Goal: Task Accomplishment & Management: Use online tool/utility

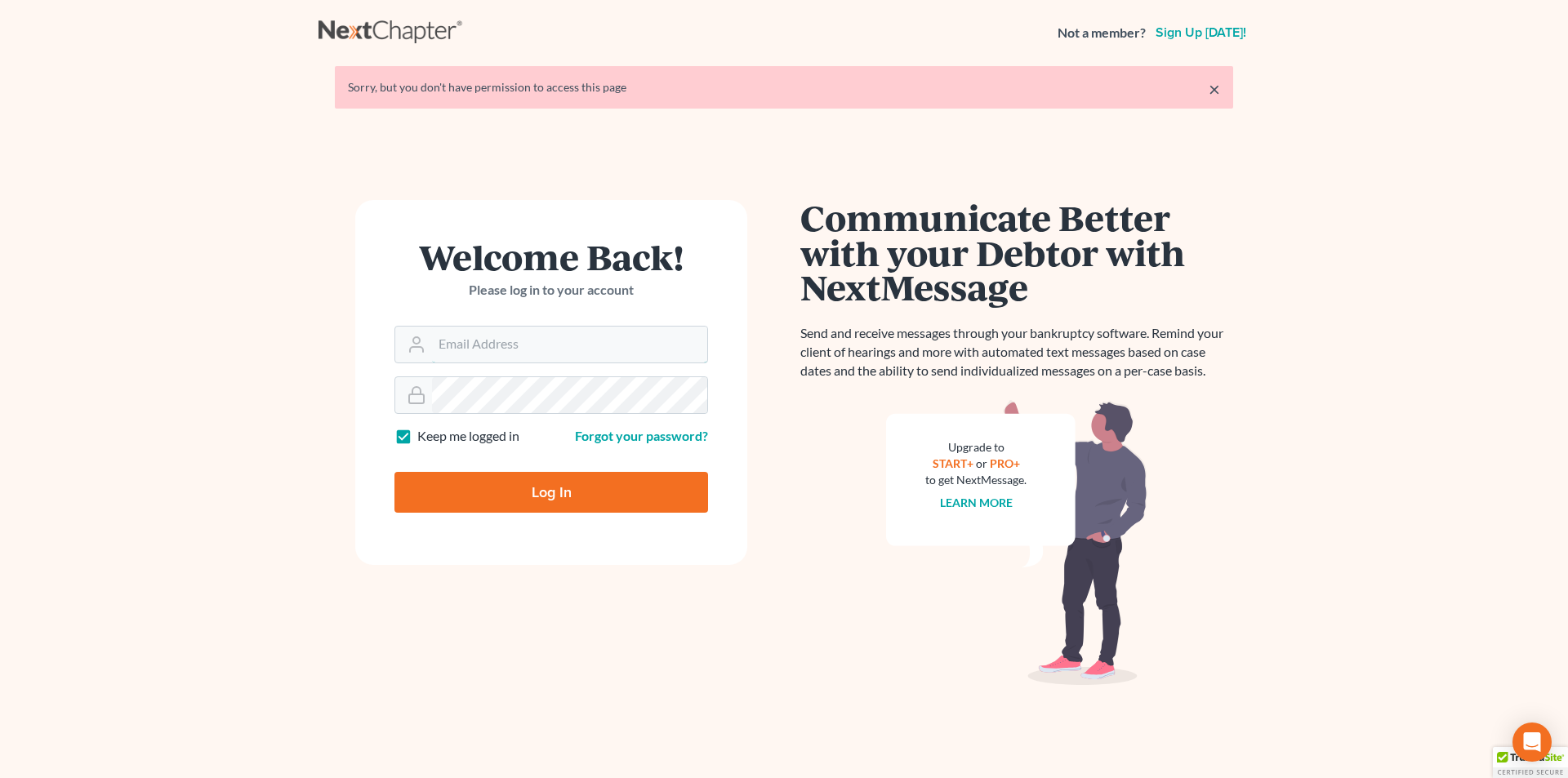
type input "skp@dimentfirm.com"
click at [507, 490] on input "Log In" at bounding box center [551, 493] width 314 height 41
type input "Thinking..."
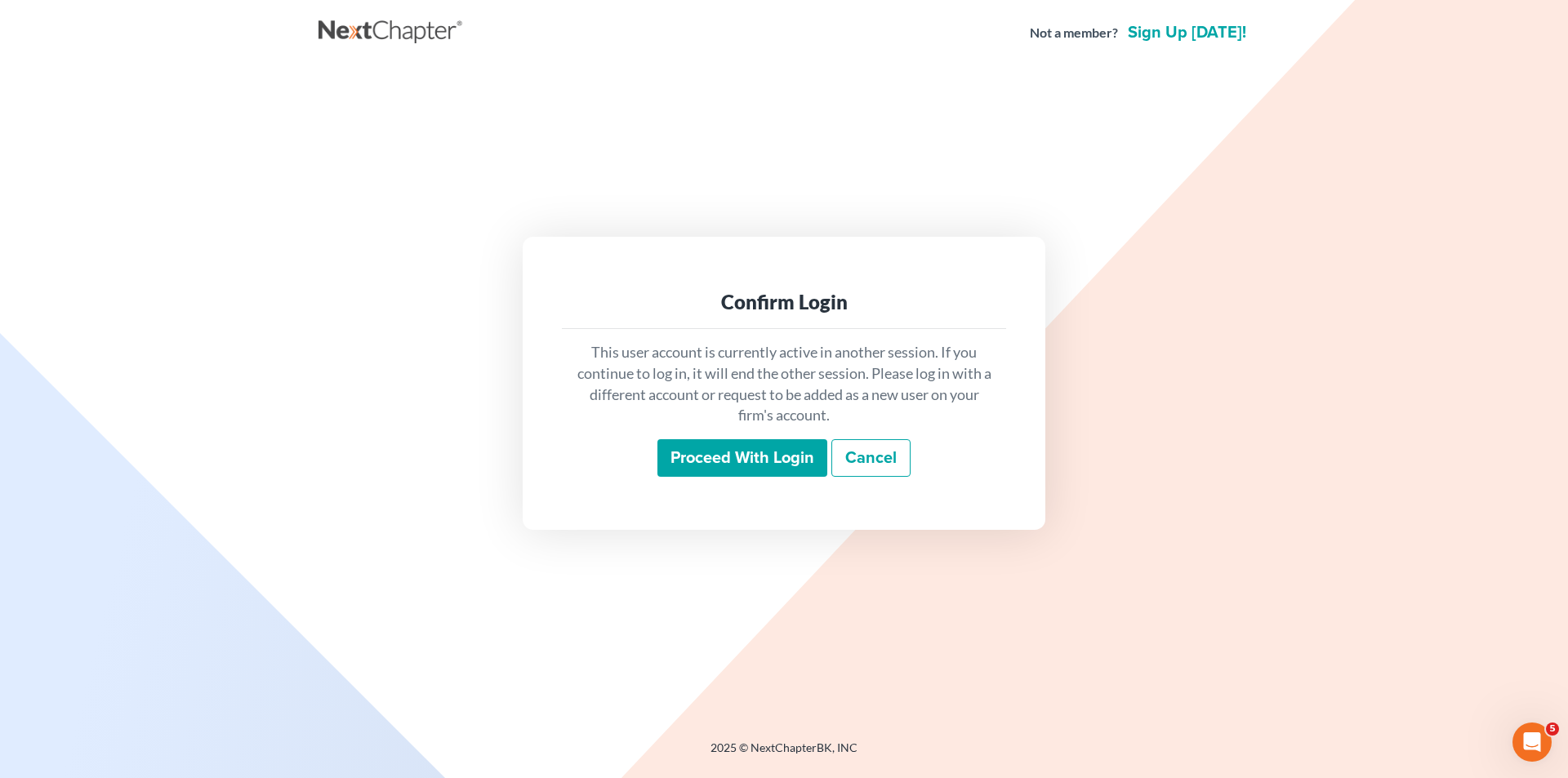
click at [688, 459] on input "Proceed with login" at bounding box center [742, 458] width 170 height 37
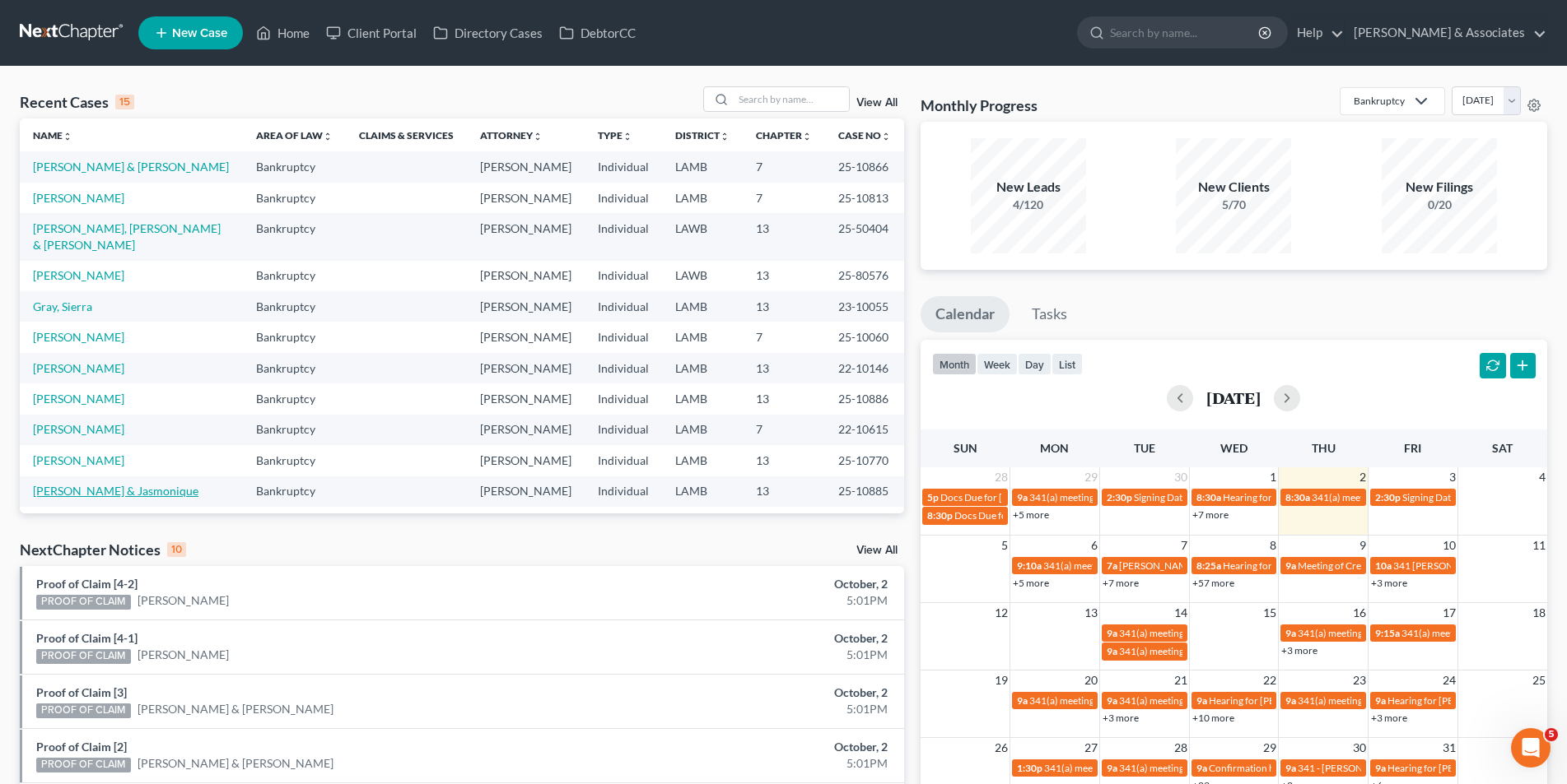
click at [95, 484] on link "Jones, Wilbert & Jasmonique" at bounding box center [115, 490] width 166 height 14
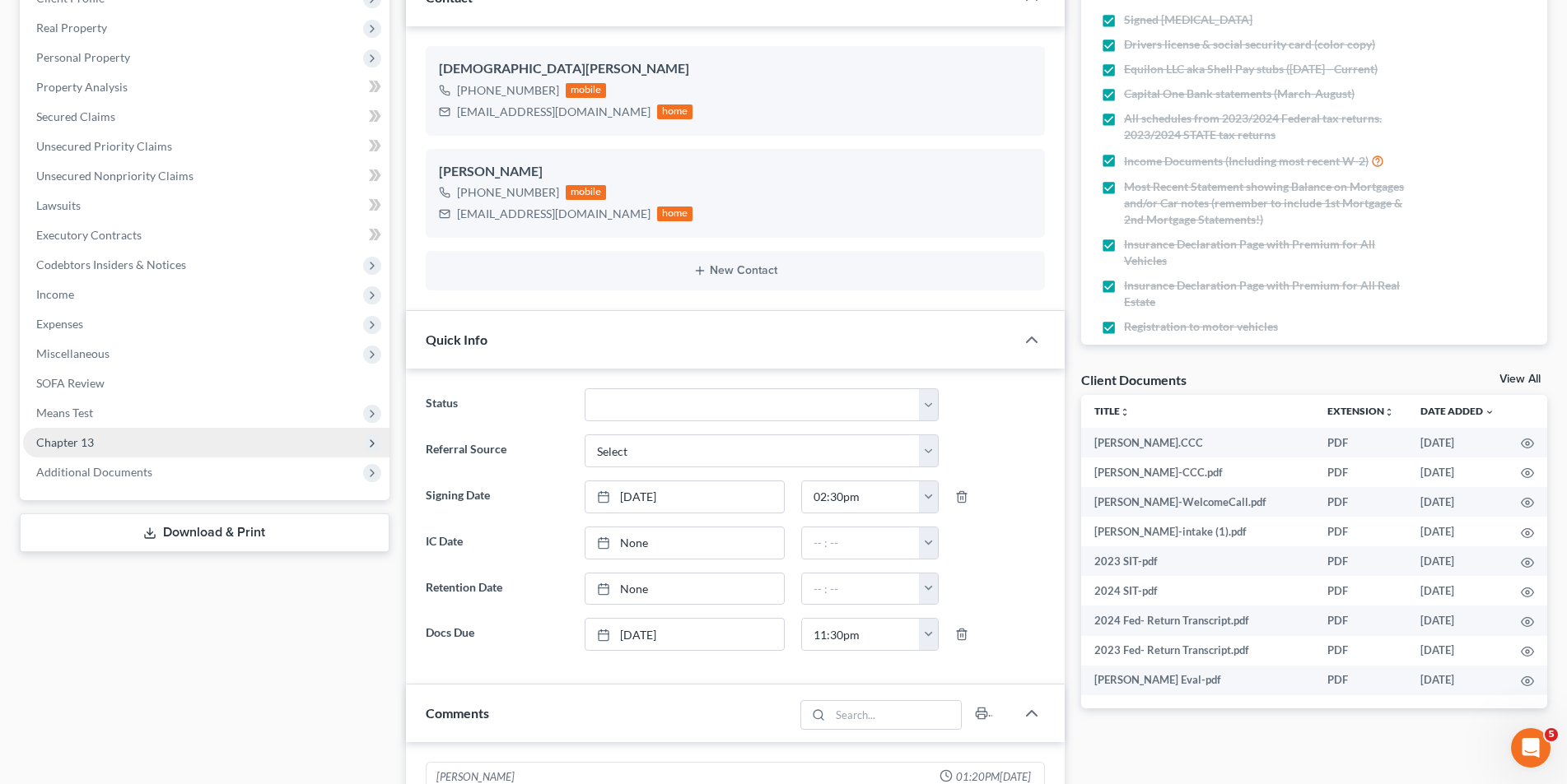
scroll to position [2729, 0]
click at [147, 452] on span "Chapter 13" at bounding box center [206, 443] width 367 height 30
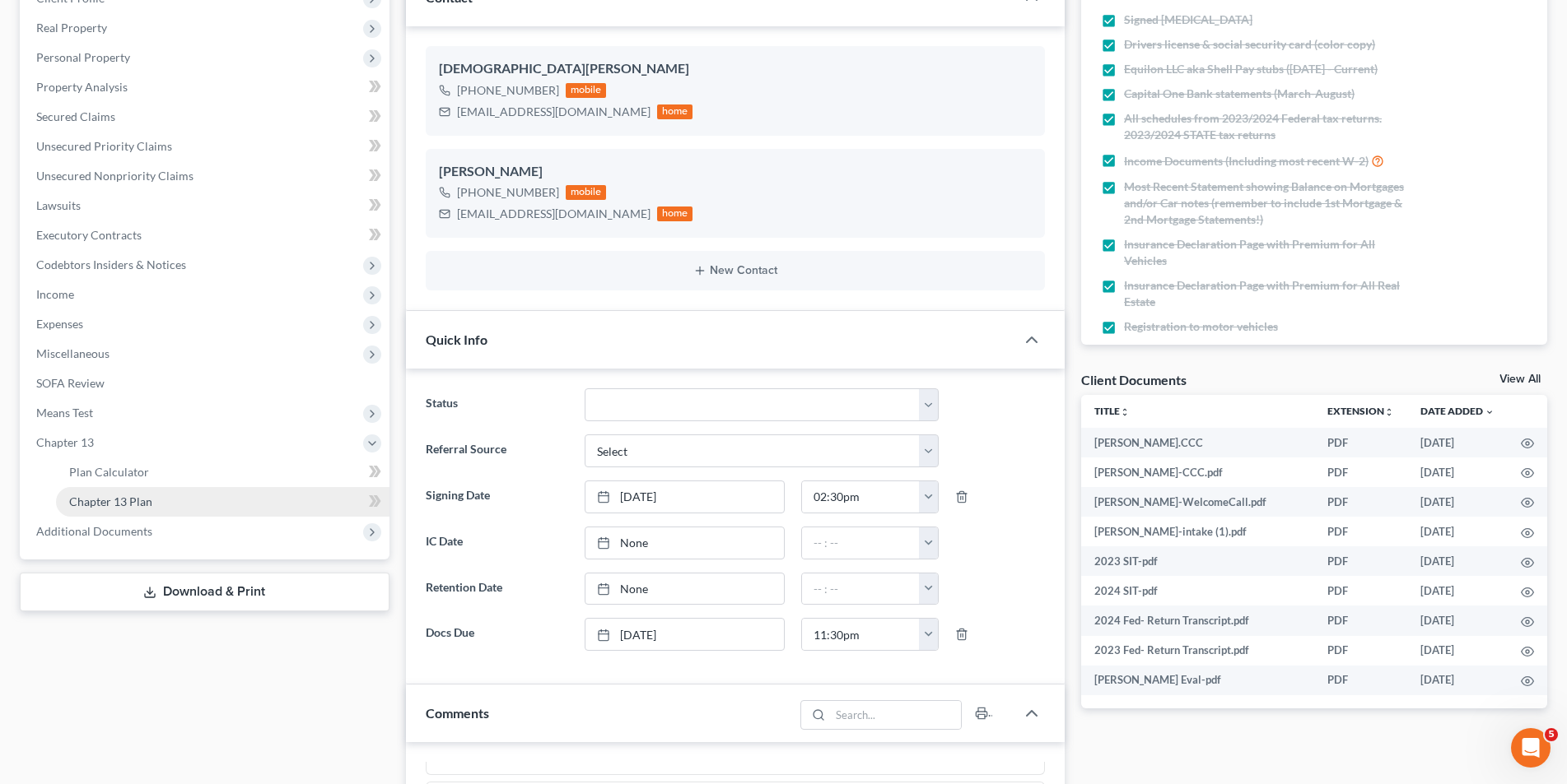
click at [148, 513] on link "Chapter 13 Plan" at bounding box center [223, 502] width 333 height 30
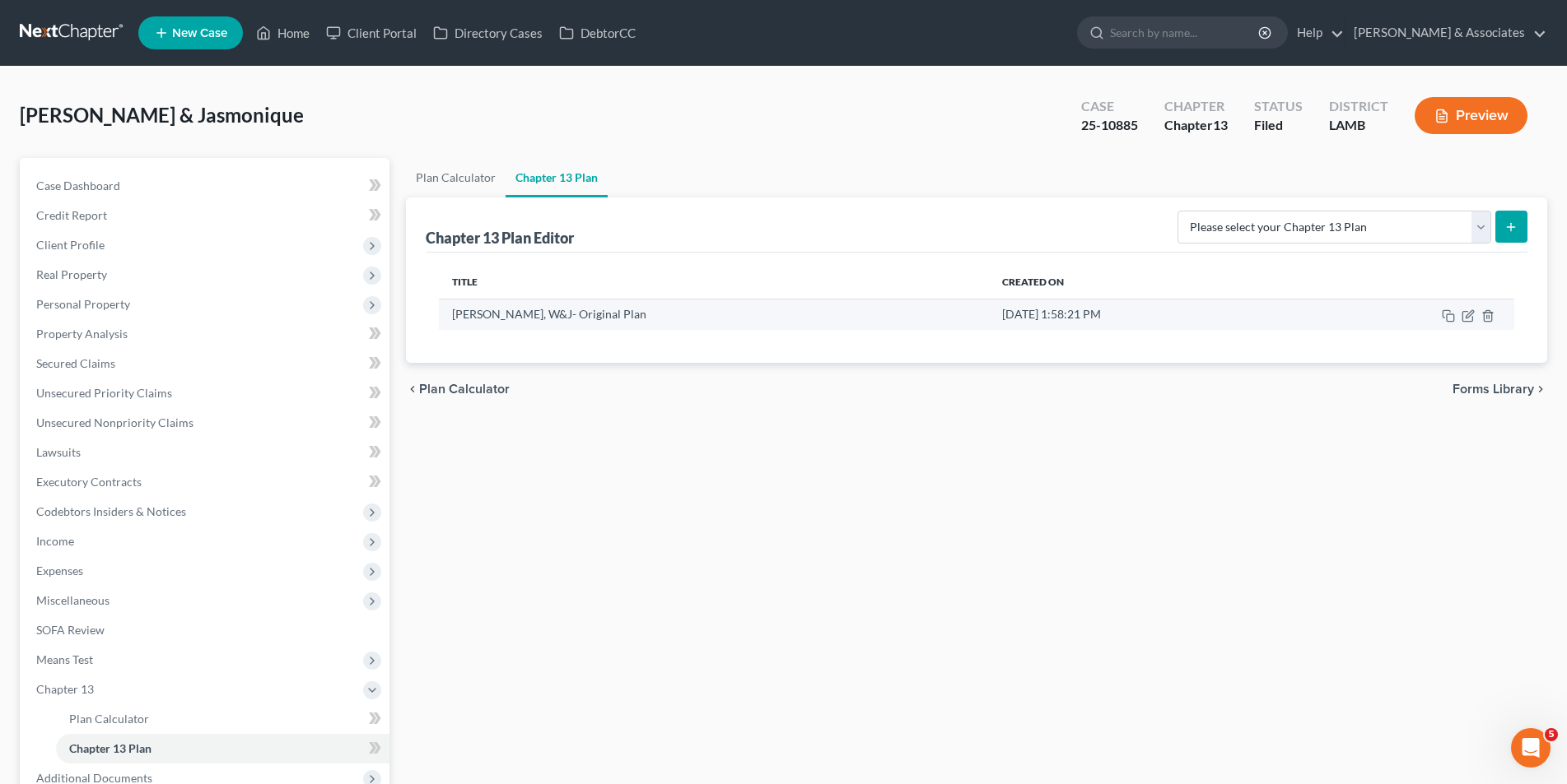
click at [1462, 320] on td at bounding box center [1407, 314] width 213 height 32
click at [1471, 323] on td at bounding box center [1407, 314] width 213 height 32
click at [1471, 318] on icon "button" at bounding box center [1467, 315] width 13 height 13
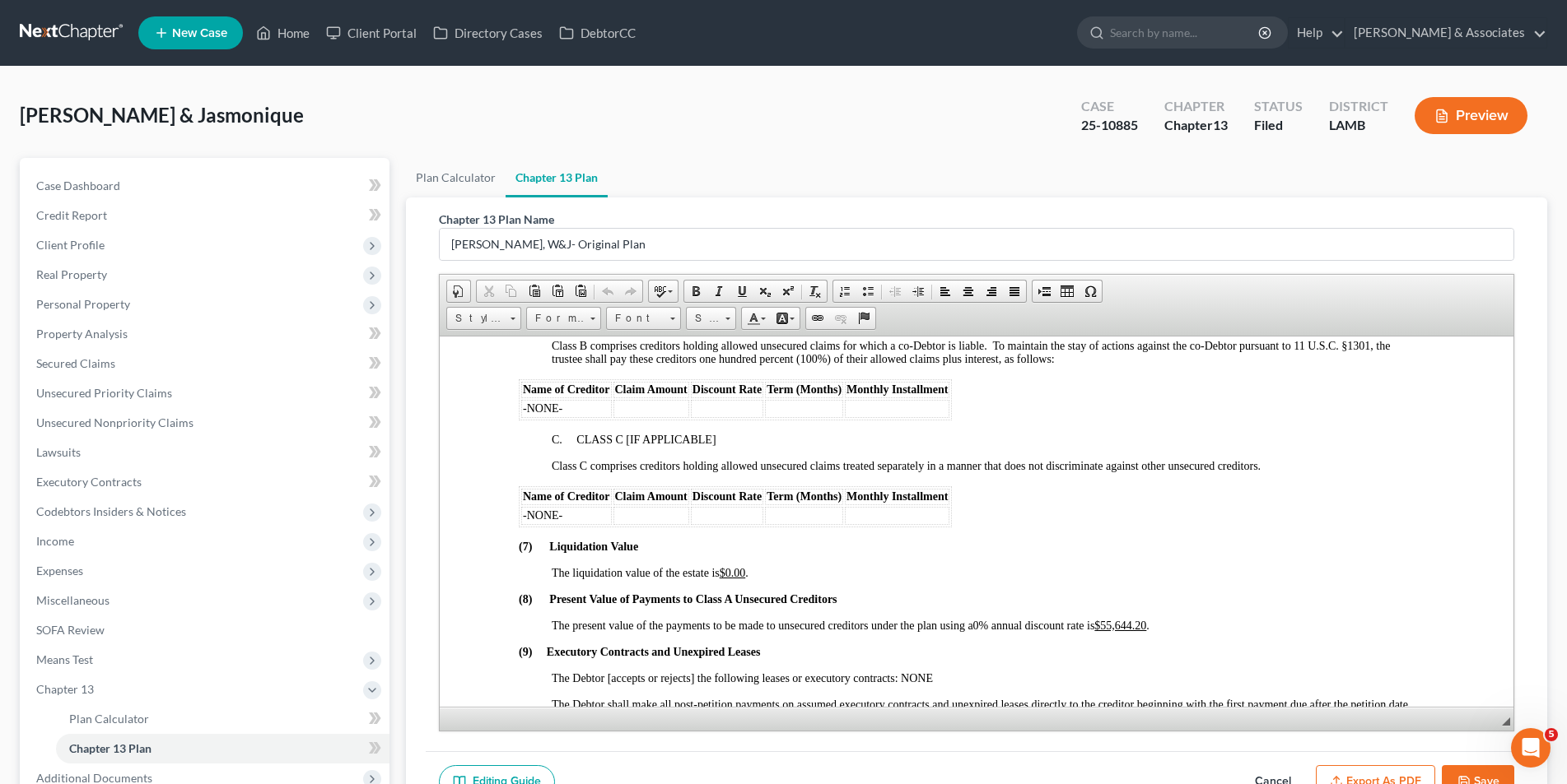
scroll to position [3540, 0]
